Goal: Find specific page/section: Find specific page/section

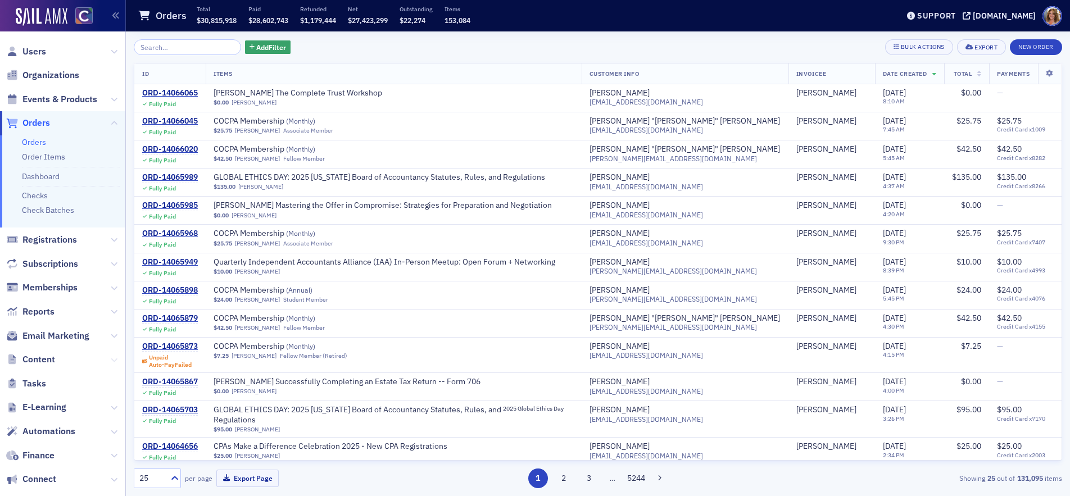
click at [114, 356] on button at bounding box center [114, 360] width 7 height 12
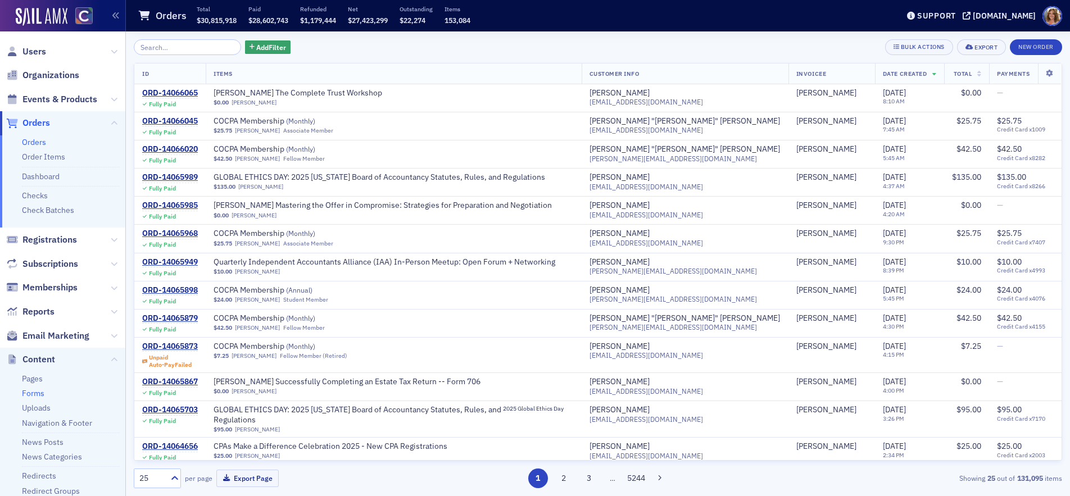
click at [40, 392] on link "Forms" at bounding box center [33, 393] width 22 height 10
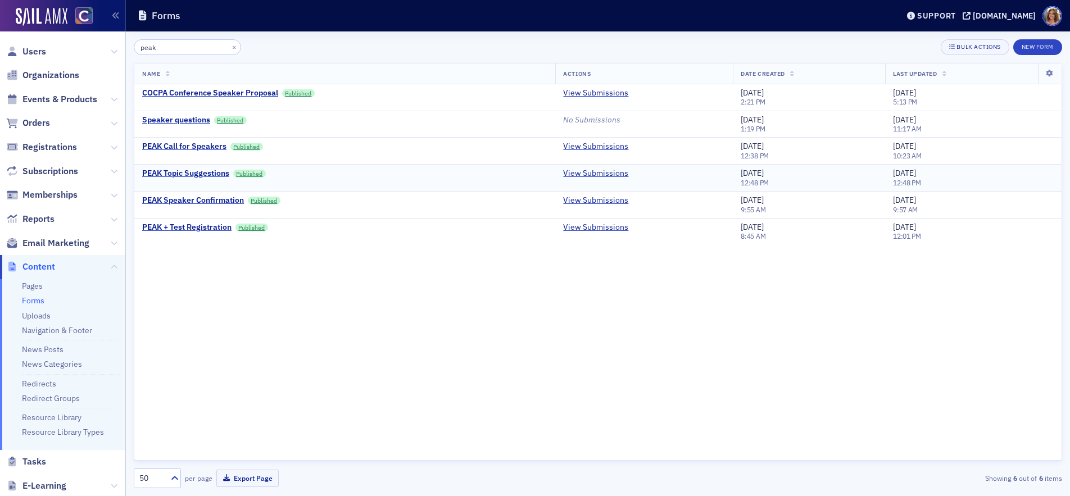
type input "peak"
click at [609, 228] on link "View Submissions" at bounding box center [595, 228] width 65 height 10
click at [229, 47] on button "×" at bounding box center [234, 47] width 10 height 10
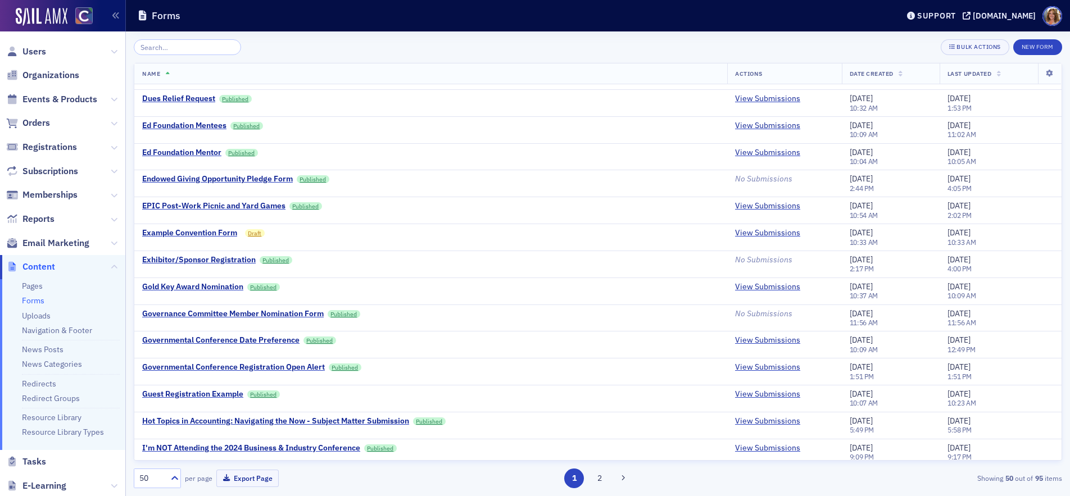
scroll to position [967, 0]
